Goal: Transaction & Acquisition: Purchase product/service

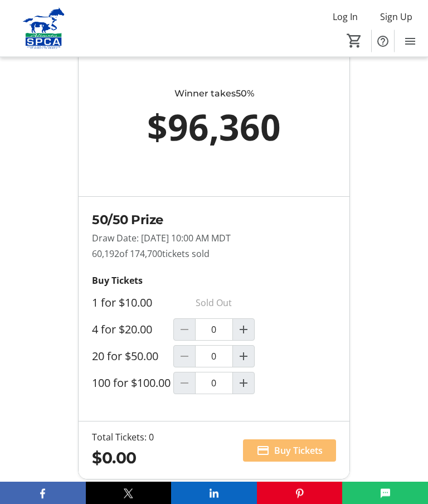
scroll to position [899, 0]
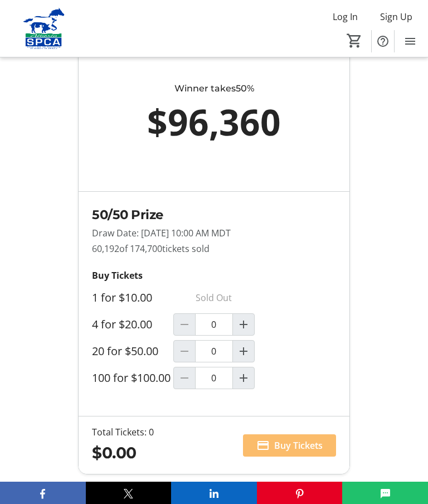
click at [251, 385] on span "Increment by one" at bounding box center [243, 377] width 21 height 21
click at [245, 385] on mat-icon "Increment by one" at bounding box center [243, 377] width 13 height 13
click at [185, 385] on mat-icon "Decrement by one" at bounding box center [184, 377] width 13 height 13
type input "1"
click at [298, 452] on span "Buy Tickets" at bounding box center [298, 445] width 49 height 13
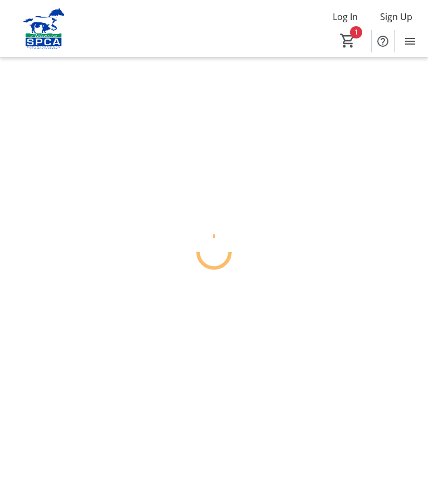
scroll to position [45, 0]
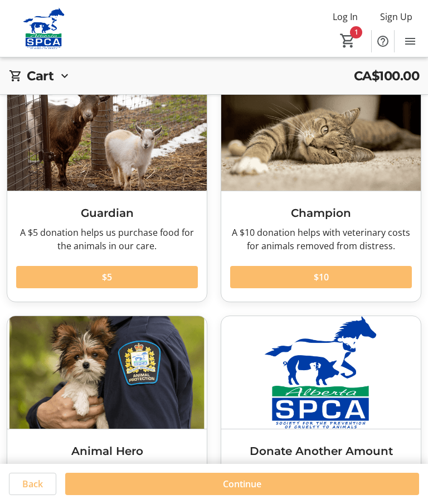
scroll to position [116, 0]
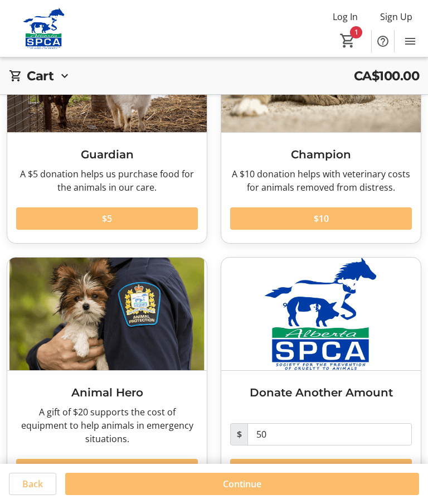
click at [246, 491] on span "Continue" at bounding box center [242, 483] width 38 height 13
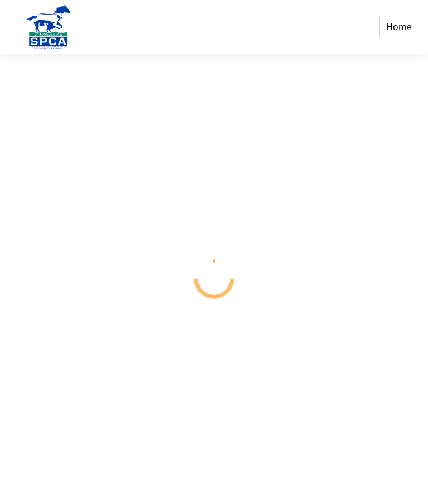
scroll to position [45, 0]
select select "CA"
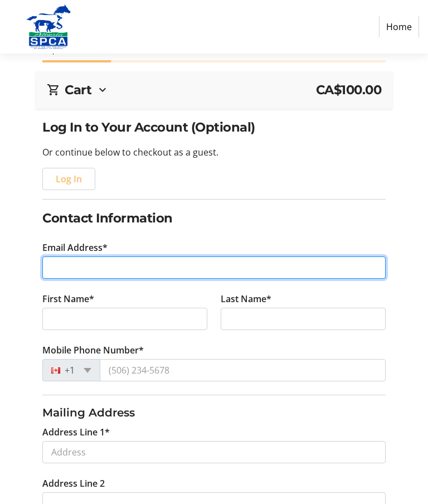
click at [136, 272] on input "Email Address*" at bounding box center [213, 267] width 343 height 22
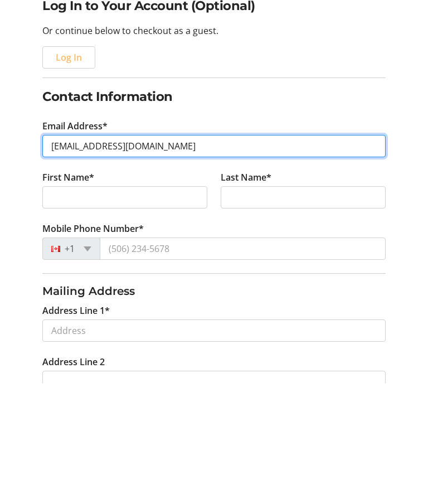
type input "[EMAIL_ADDRESS][DOMAIN_NAME]"
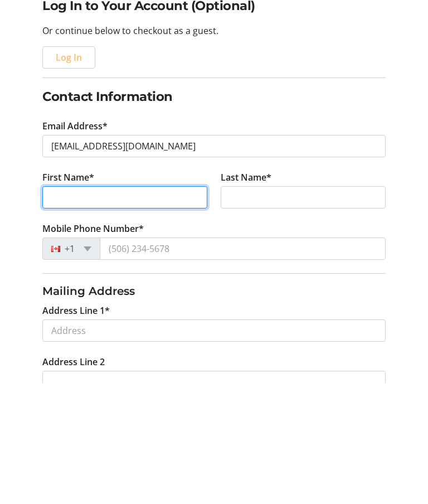
click at [139, 308] on input "First Name*" at bounding box center [124, 319] width 165 height 22
type input "[PERSON_NAME]"
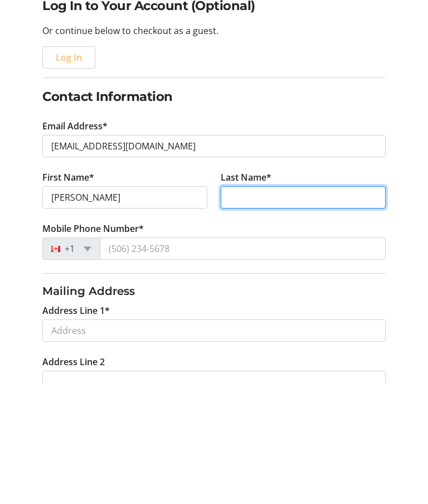
click at [275, 308] on input "Last Name*" at bounding box center [303, 319] width 165 height 22
type input "[PERSON_NAME]"
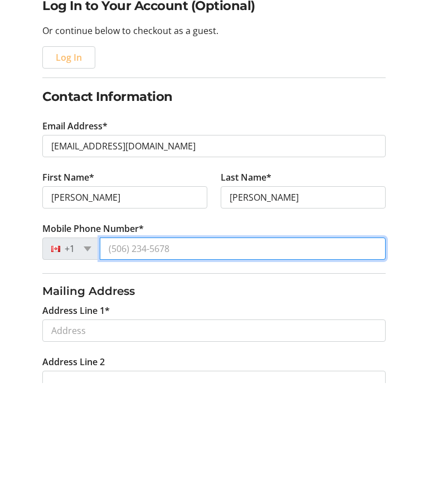
click at [186, 359] on input "Mobile Phone Number*" at bounding box center [243, 370] width 286 height 22
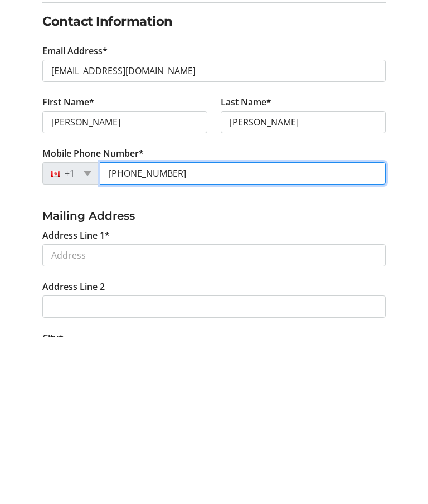
scroll to position [76, 0]
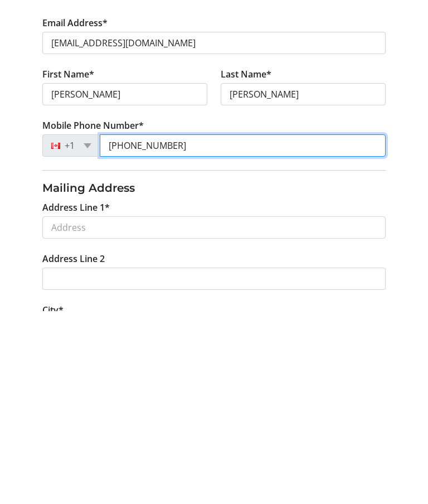
type input "[PHONE_NUMBER]"
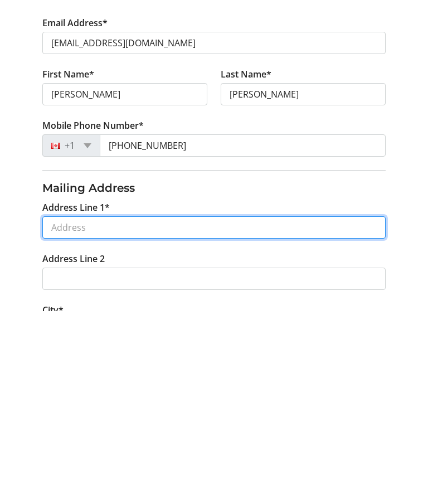
click at [132, 410] on input "Address Line 1*" at bounding box center [213, 421] width 343 height 22
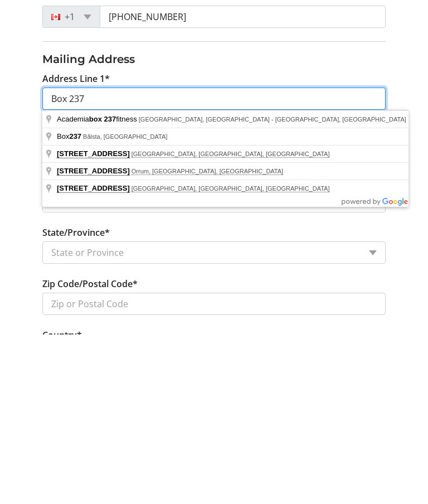
type input "Box 237"
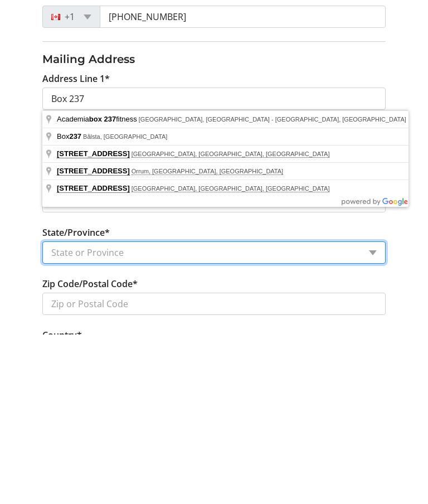
click at [146, 411] on select "State or Province State or Province [GEOGRAPHIC_DATA] [GEOGRAPHIC_DATA] [GEOGRA…" at bounding box center [213, 422] width 343 height 22
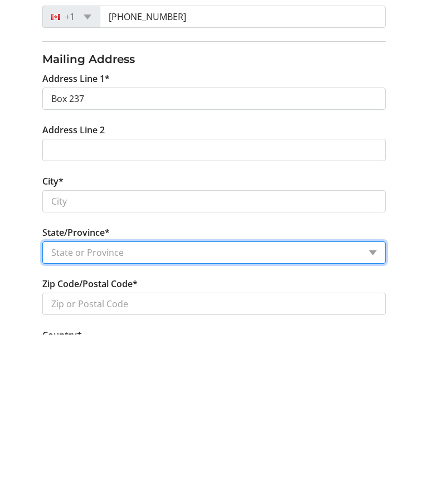
scroll to position [356, 0]
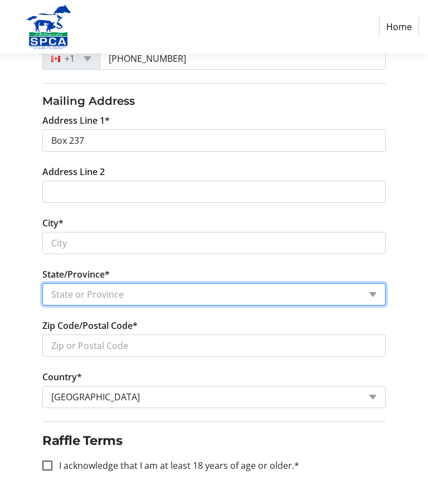
select select "AB"
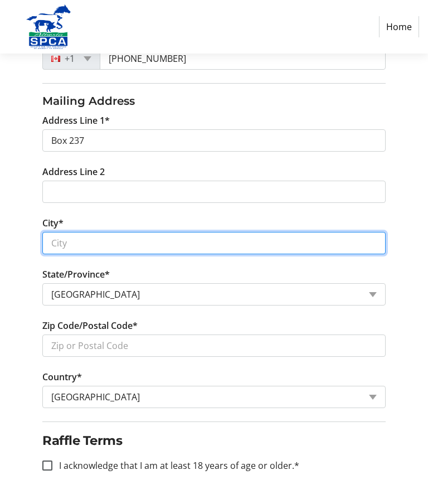
click at [101, 244] on input "City*" at bounding box center [213, 243] width 343 height 22
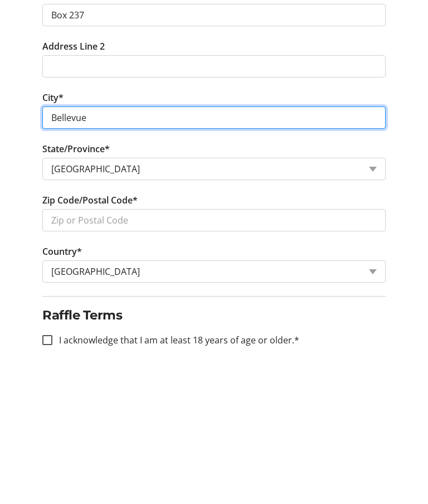
type input "Bellevue"
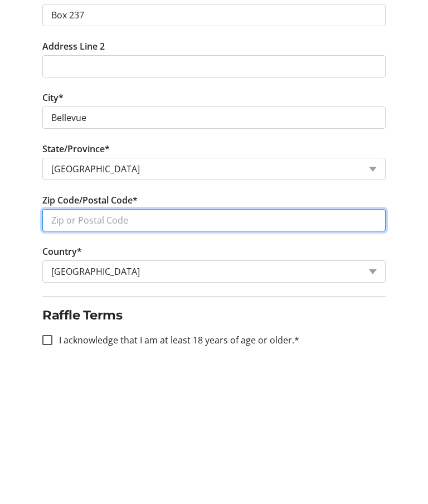
click at [149, 335] on input "Zip Code/Postal Code*" at bounding box center [213, 346] width 343 height 22
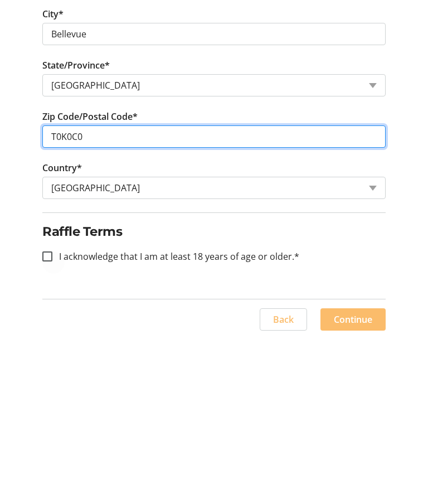
type input "T0K0C0"
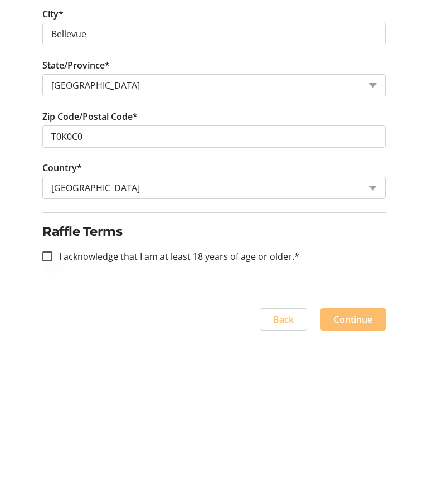
click at [43, 410] on div at bounding box center [47, 423] width 27 height 27
checkbox input "true"
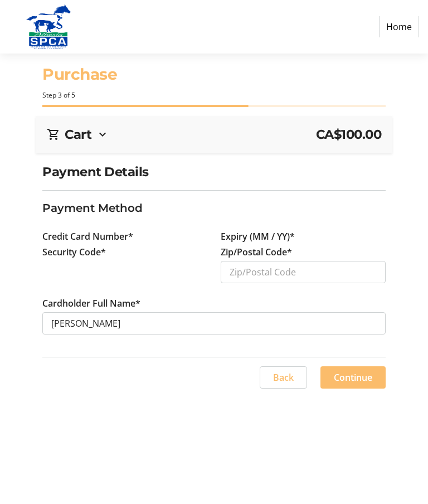
scroll to position [45, 0]
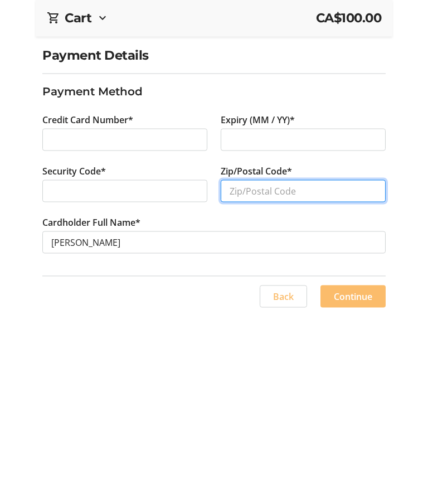
click at [310, 297] on input "Zip/Postal Code*" at bounding box center [303, 308] width 165 height 22
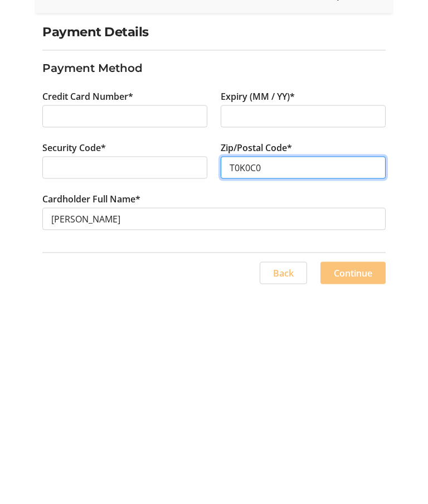
type input "T0K0C0"
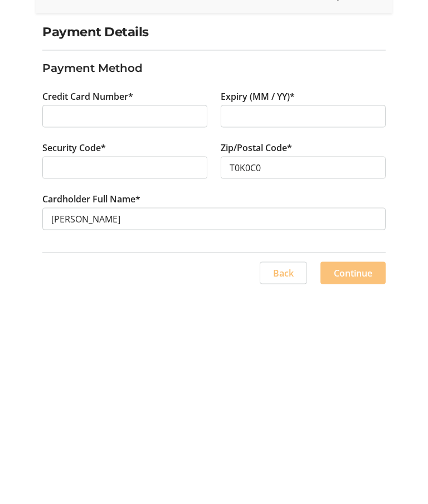
click at [354, 406] on span "Continue" at bounding box center [353, 412] width 38 height 13
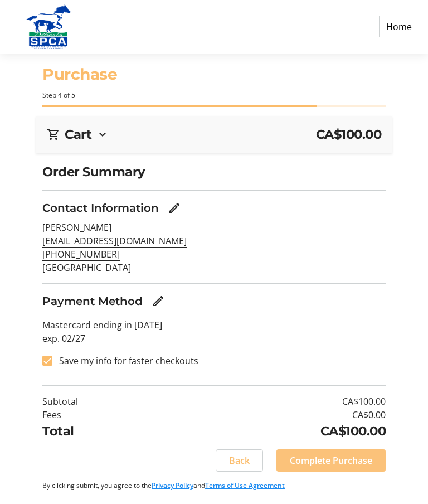
click at [348, 454] on span "Complete Purchase" at bounding box center [331, 460] width 83 height 13
